Goal: Book appointment/travel/reservation

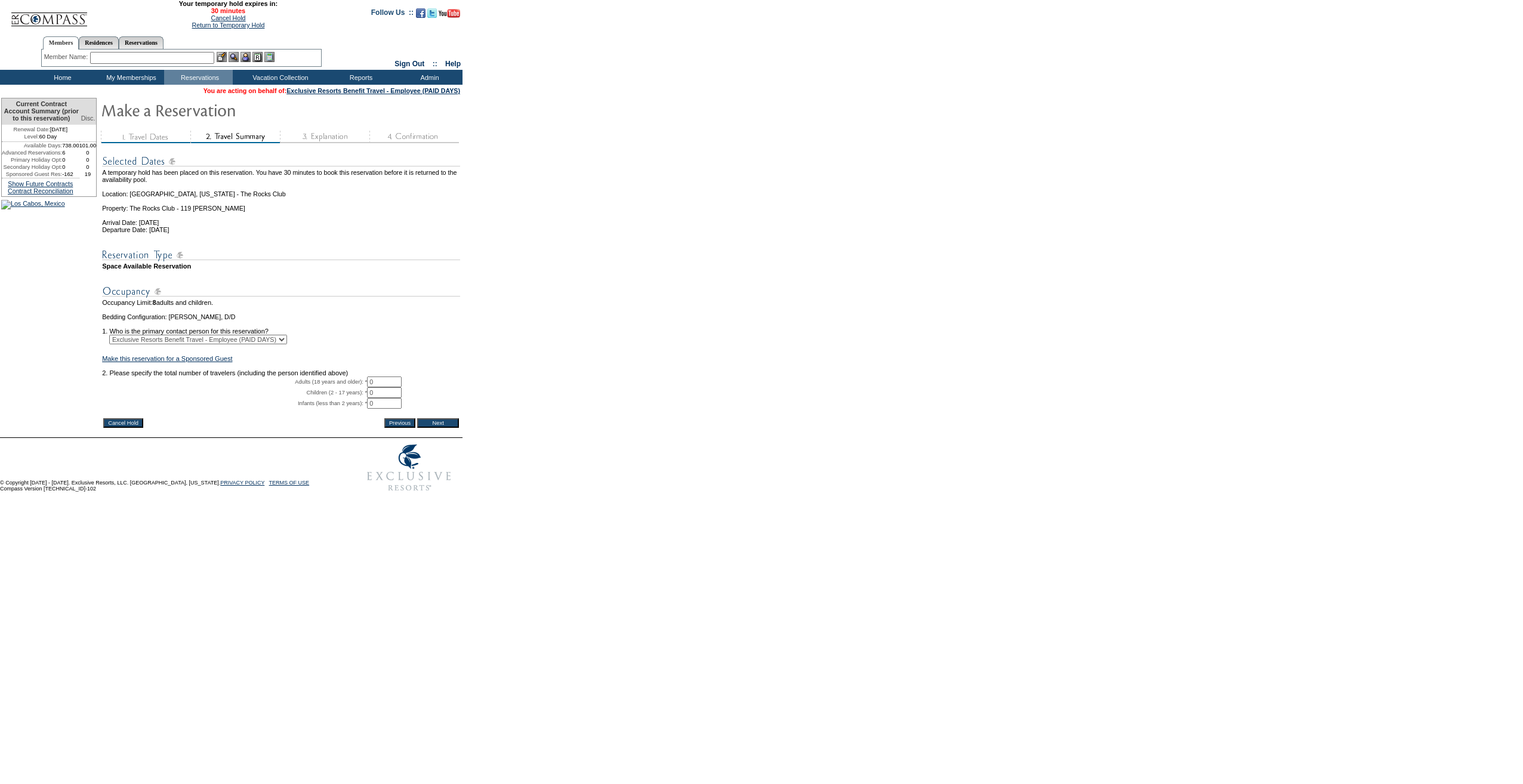
drag, startPoint x: 387, startPoint y: 398, endPoint x: 377, endPoint y: 398, distance: 10.0
click at [377, 387] on tr "Adults (18 years and older): * 0 * *" at bounding box center [281, 382] width 358 height 10
type input "4"
click at [634, 385] on form "29:59 Your temporary hold expires in: 30 minutes Cancel Hold Return to Temporar…" at bounding box center [761, 249] width 1523 height 498
click at [224, 355] on td at bounding box center [281, 349] width 358 height 10
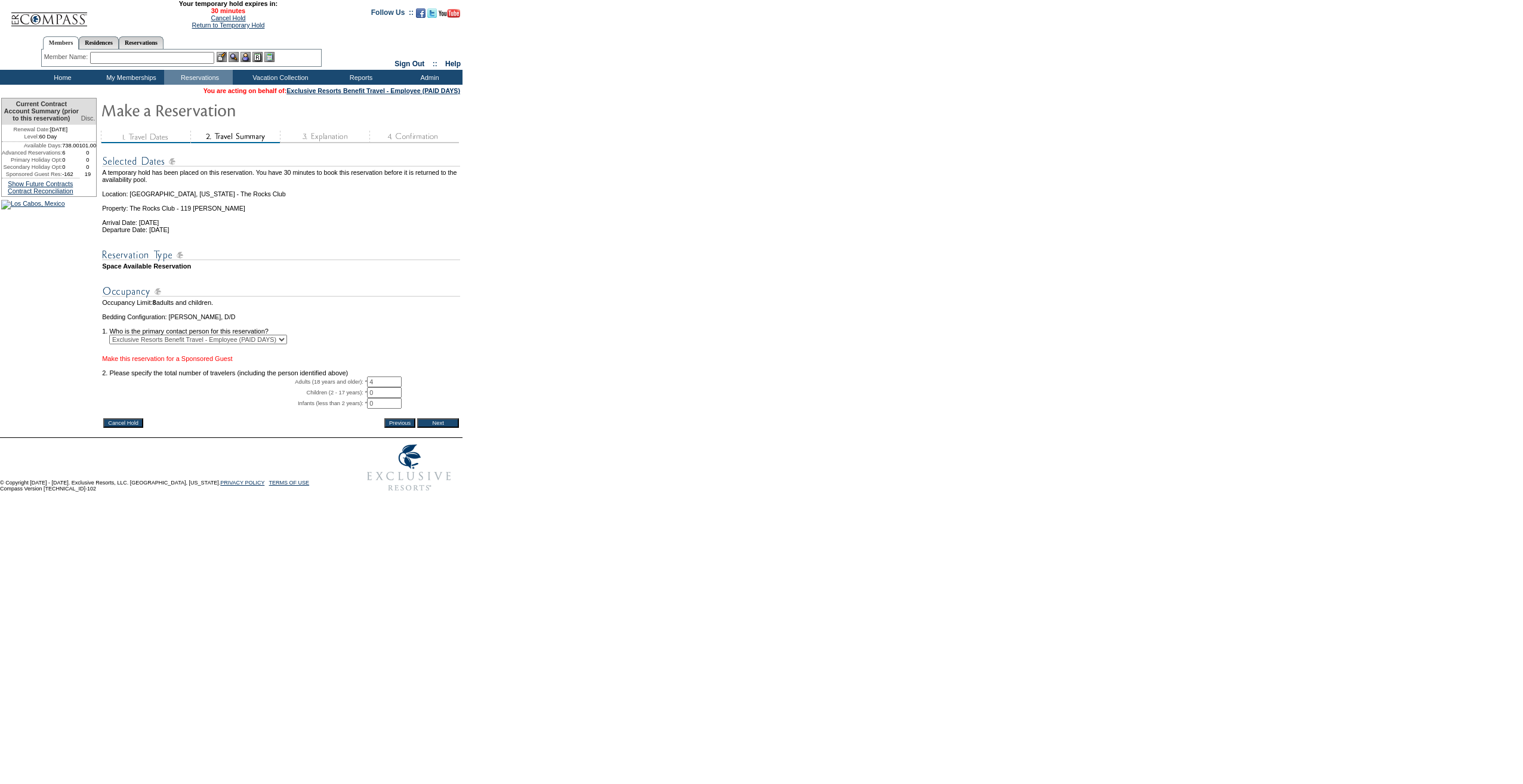
click at [225, 362] on link "Make this reservation for a Sponsored Guest" at bounding box center [167, 358] width 130 height 7
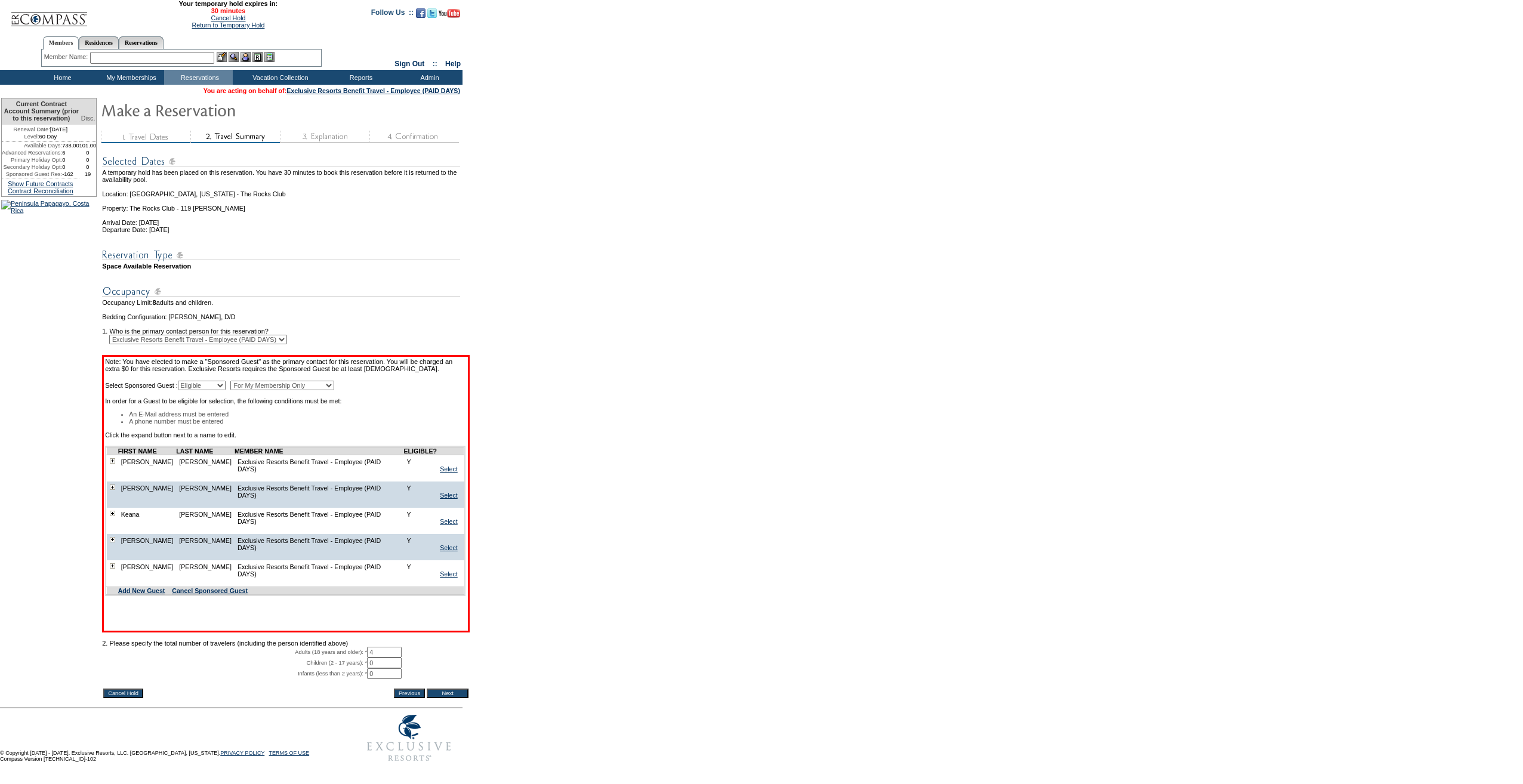
click at [277, 390] on select "For My Membership Only For All Members In Membership" at bounding box center [282, 386] width 104 height 10
select select "For All Members In Membership"
click at [260, 390] on select "For My Membership Only For All Members In Membership" at bounding box center [282, 386] width 104 height 10
